Goal: Find contact information: Find contact information

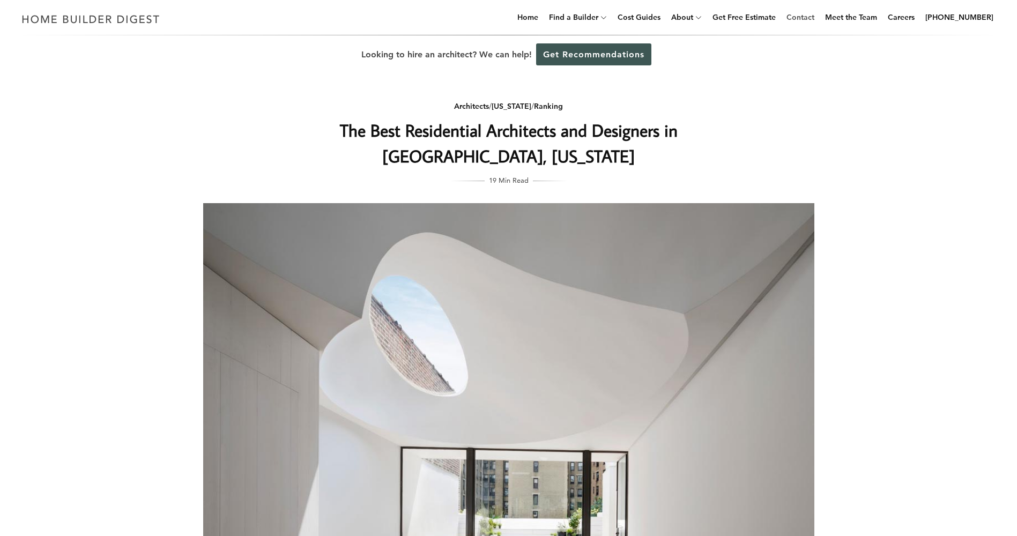
click at [815, 14] on link "Contact" at bounding box center [800, 17] width 36 height 34
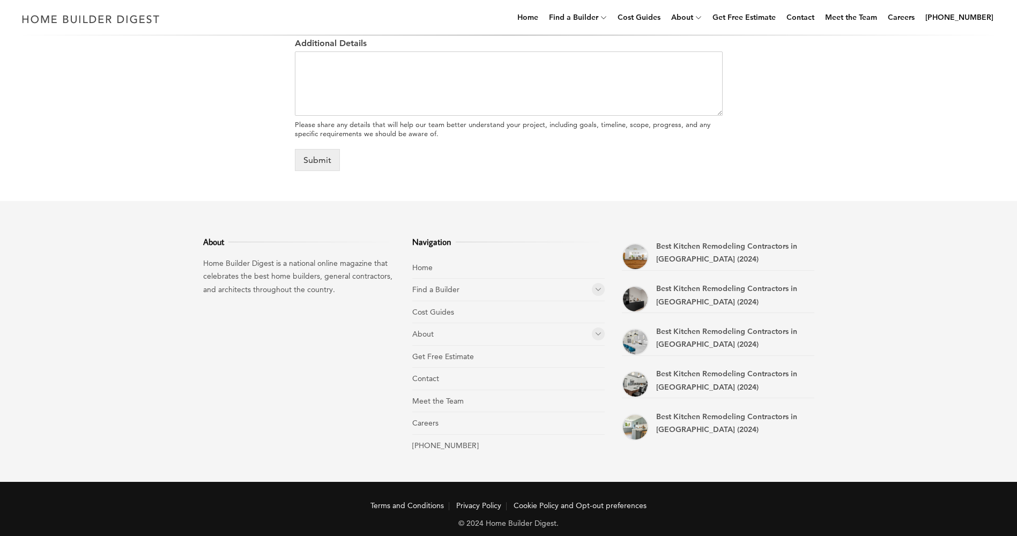
scroll to position [583, 0]
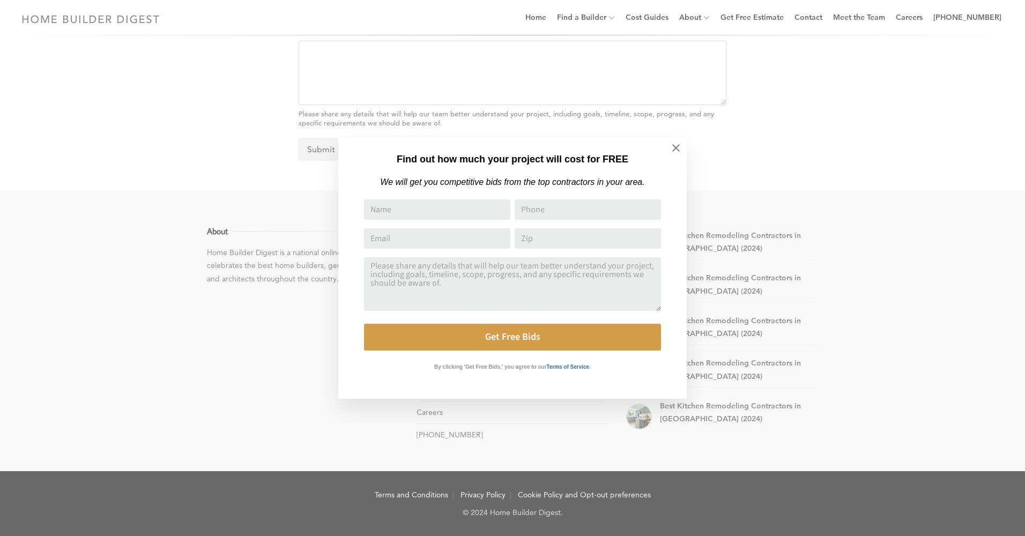
click at [868, 160] on div "Find out how much your project will cost for FREE We will get you competitive b…" at bounding box center [512, 268] width 1025 height 536
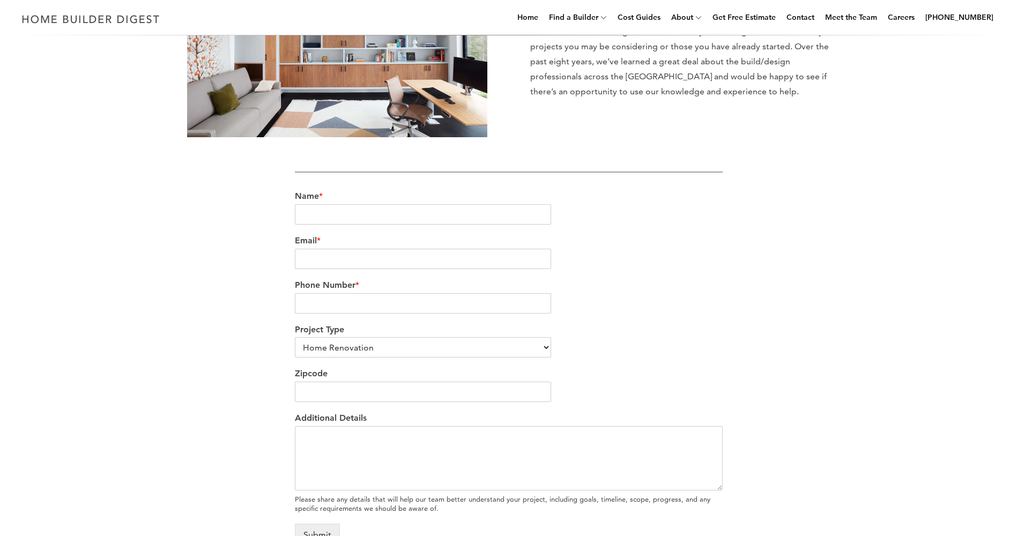
scroll to position [0, 0]
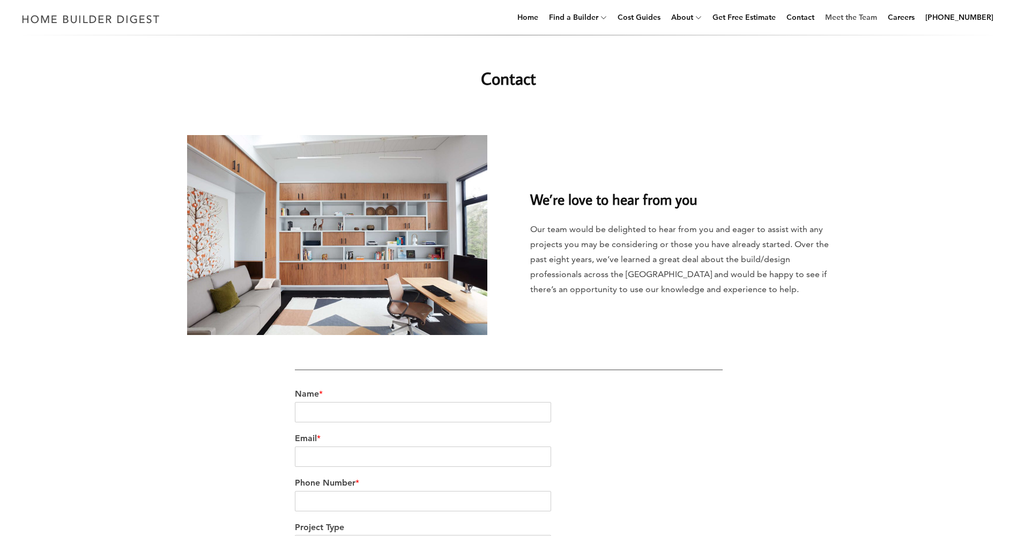
click at [868, 16] on link "Meet the Team" at bounding box center [850, 17] width 61 height 34
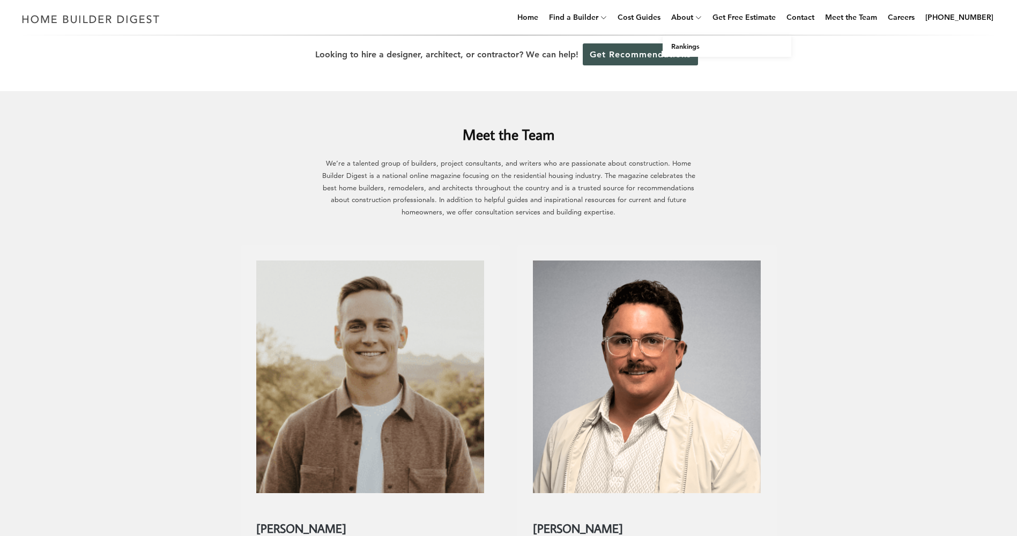
click at [706, 15] on span at bounding box center [699, 18] width 13 height 34
click at [701, 18] on icon at bounding box center [698, 17] width 6 height 8
click at [693, 17] on link "About" at bounding box center [680, 17] width 26 height 34
